Goal: Task Accomplishment & Management: Manage account settings

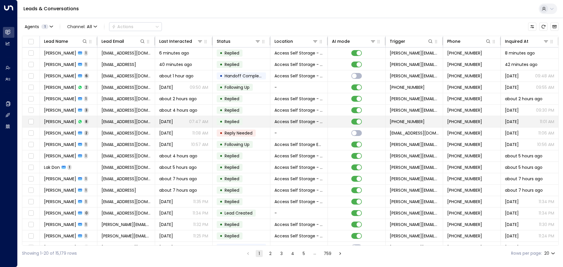
click at [95, 122] on td "[PERSON_NAME] 8" at bounding box center [68, 121] width 57 height 11
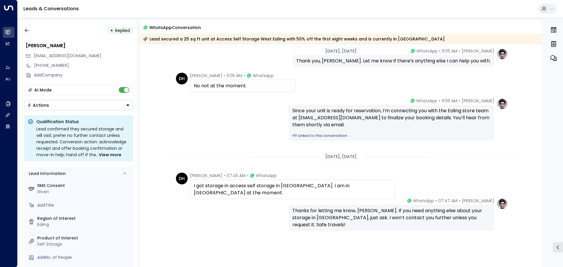
scroll to position [105, 0]
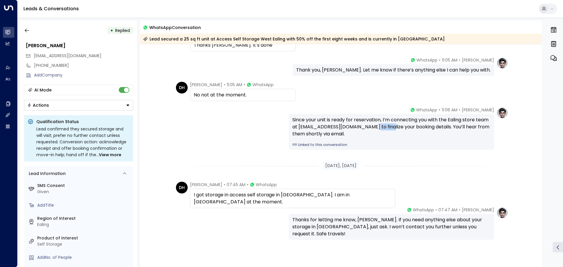
drag, startPoint x: 400, startPoint y: 128, endPoint x: 384, endPoint y: 127, distance: 16.1
click at [384, 127] on div "Since your unit is ready for reservation, I’m connecting you with the Ealing st…" at bounding box center [391, 126] width 198 height 21
copy div "finalize"
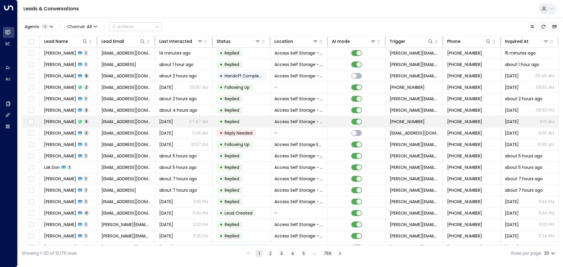
click at [94, 122] on td "[PERSON_NAME] 8" at bounding box center [68, 121] width 57 height 11
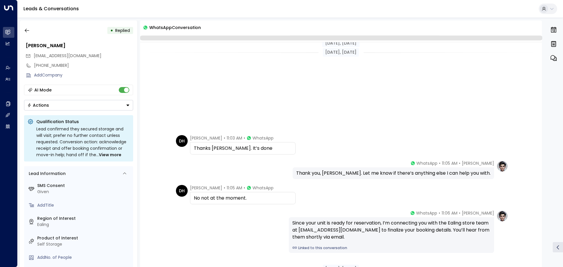
scroll to position [135, 0]
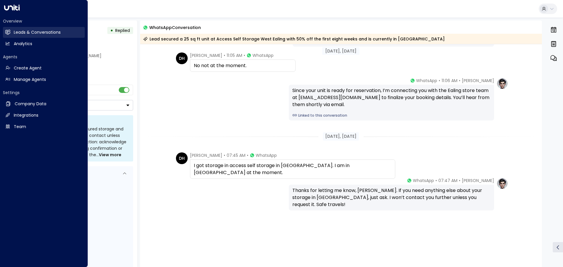
click at [46, 32] on h2 "Leads & Conversations" at bounding box center [37, 32] width 47 height 6
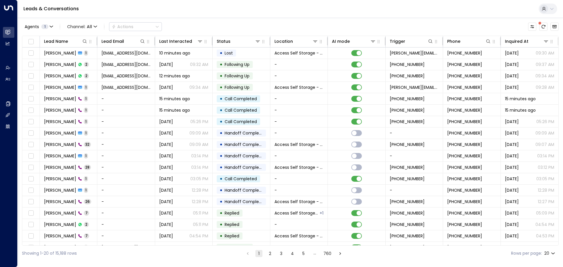
click at [257, 251] on button "1" at bounding box center [258, 253] width 7 height 7
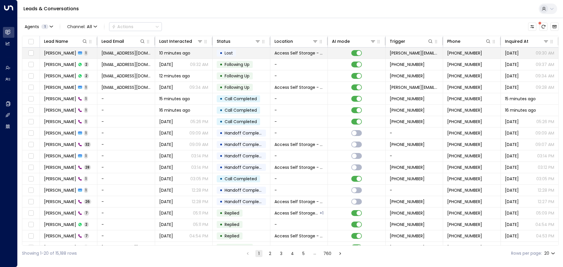
click at [89, 52] on td "[PERSON_NAME] 1" at bounding box center [68, 53] width 57 height 11
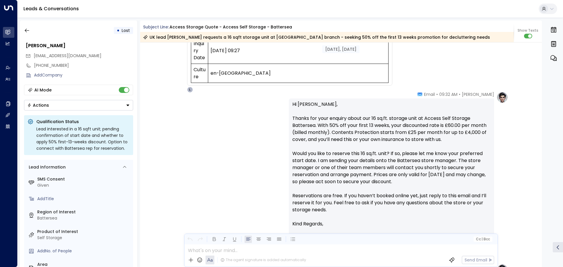
scroll to position [280, 0]
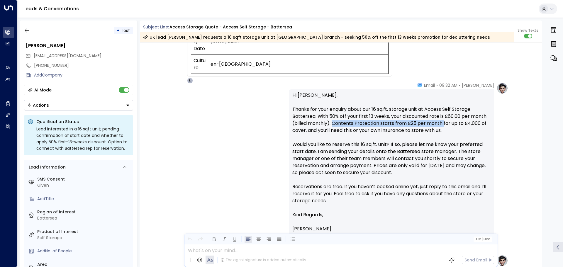
drag, startPoint x: 332, startPoint y: 123, endPoint x: 441, endPoint y: 126, distance: 109.4
click at [441, 126] on p "Hi [PERSON_NAME], Thanks for your enquiry about our 16 sq.ft. storage unit at A…" at bounding box center [391, 152] width 198 height 120
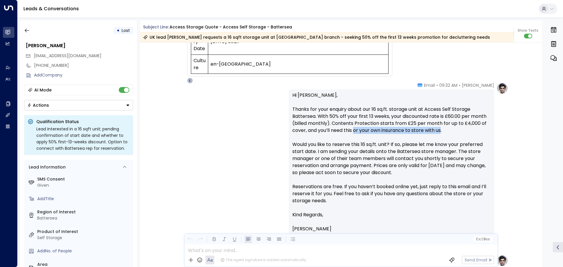
drag, startPoint x: 442, startPoint y: 130, endPoint x: 354, endPoint y: 130, distance: 87.4
click at [354, 130] on p "Hi [PERSON_NAME], Thanks for your enquiry about our 16 sq.ft. storage unit at A…" at bounding box center [391, 152] width 198 height 120
copy p "or your own insurance to store with us"
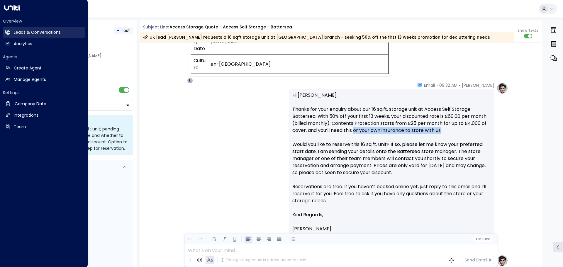
click at [29, 30] on h2 "Leads & Conversations" at bounding box center [37, 32] width 47 height 6
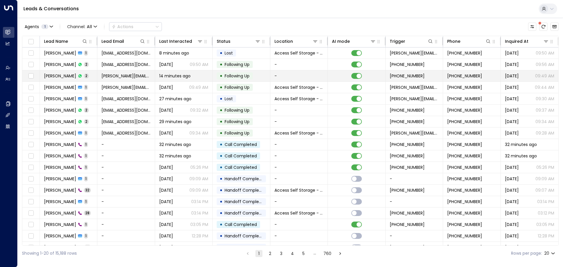
click at [93, 76] on td "[PERSON_NAME] 2" at bounding box center [68, 75] width 57 height 11
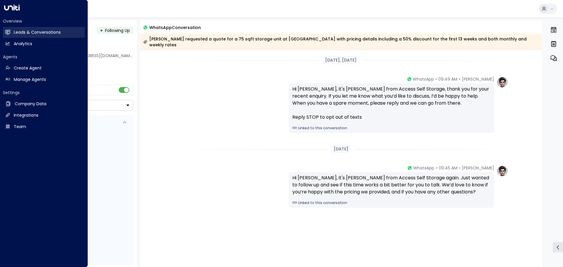
click at [19, 33] on h2 "Leads & Conversations" at bounding box center [37, 32] width 47 height 6
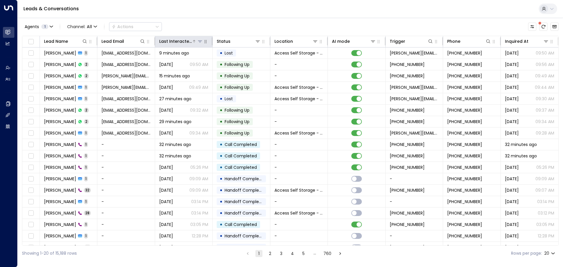
click at [184, 40] on div "Last Interacted" at bounding box center [175, 41] width 33 height 7
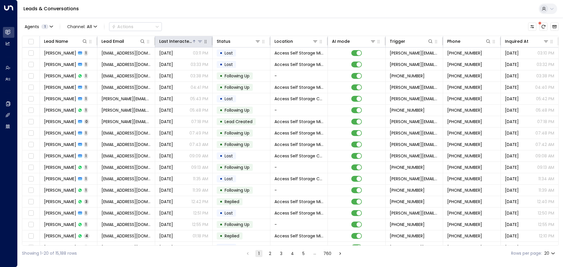
click at [184, 40] on div "Last Interacted" at bounding box center [175, 41] width 33 height 7
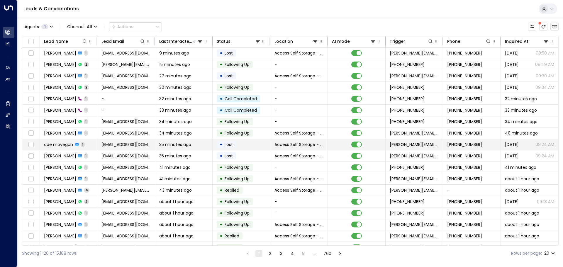
click at [89, 144] on td "ade moyegun 1" at bounding box center [68, 144] width 57 height 11
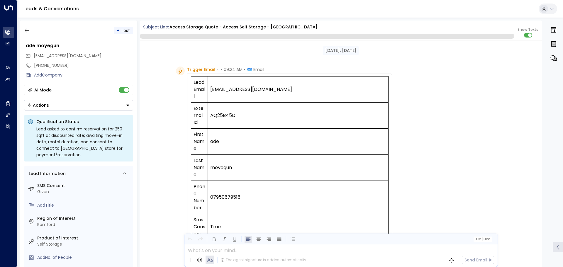
scroll to position [225, 0]
